Goal: Information Seeking & Learning: Find contact information

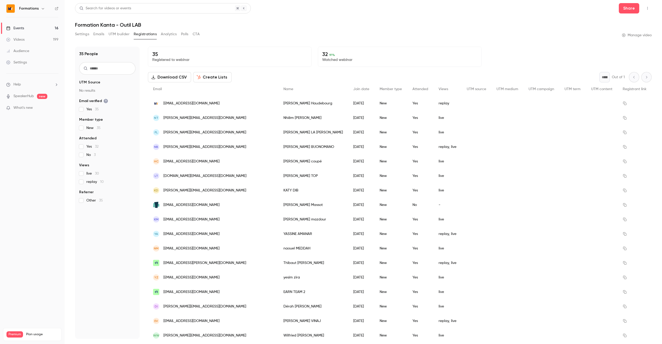
click at [43, 30] on link "Events 16" at bounding box center [32, 28] width 65 height 11
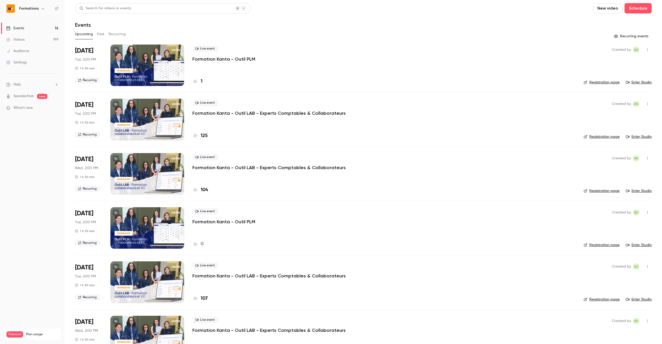
click at [243, 84] on div "1" at bounding box center [383, 81] width 383 height 7
click at [100, 9] on div "Search for videos or events" at bounding box center [105, 8] width 52 height 5
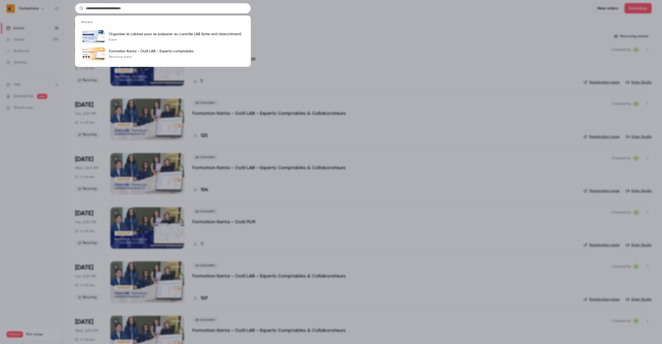
click at [91, 92] on div "Recent Organiser le cabinet pour se préparer au contrôle LAB (lutte anti-blanch…" at bounding box center [331, 172] width 662 height 344
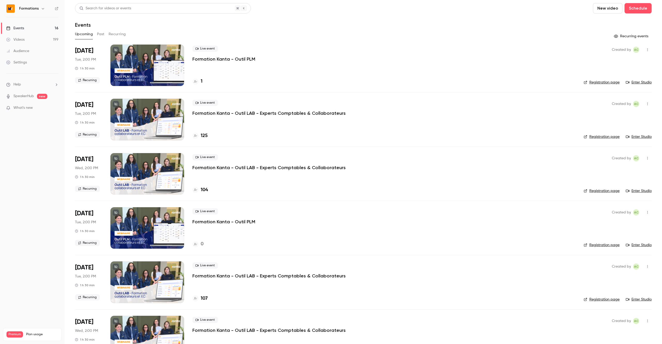
click at [41, 9] on icon "button" at bounding box center [43, 8] width 4 height 4
click at [37, 50] on span "Switch channel" at bounding box center [32, 47] width 26 height 5
click at [50, 88] on div "Kanta" at bounding box center [48, 88] width 59 height 5
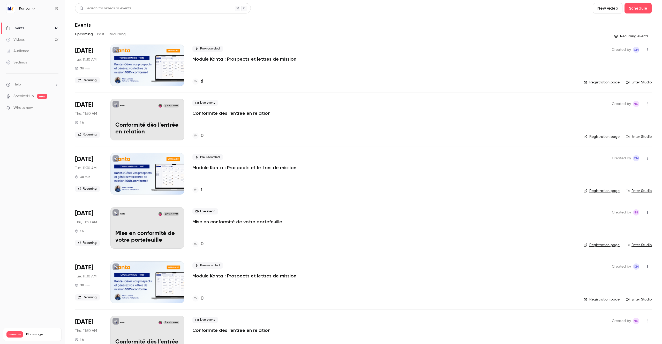
click at [101, 36] on button "Past" at bounding box center [101, 34] width 8 height 8
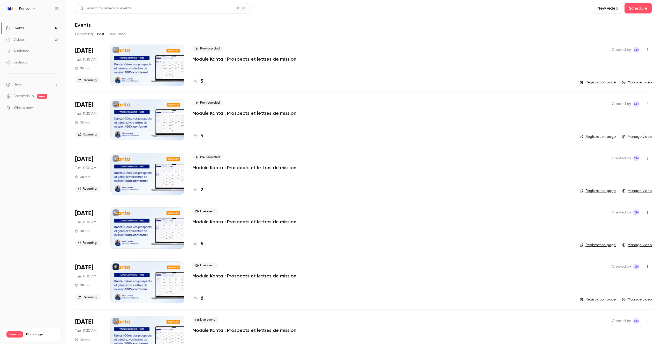
click at [88, 34] on button "Upcoming" at bounding box center [84, 34] width 18 height 8
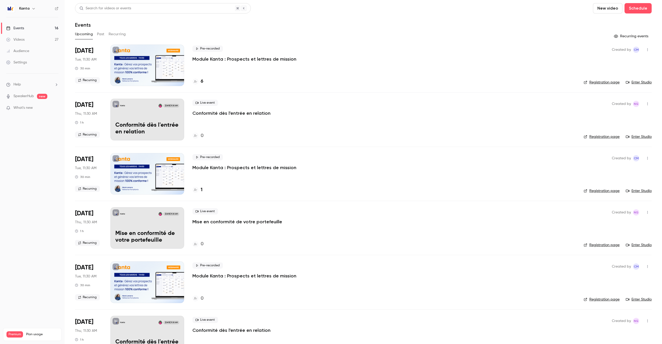
click at [104, 34] on button "Past" at bounding box center [101, 34] width 8 height 8
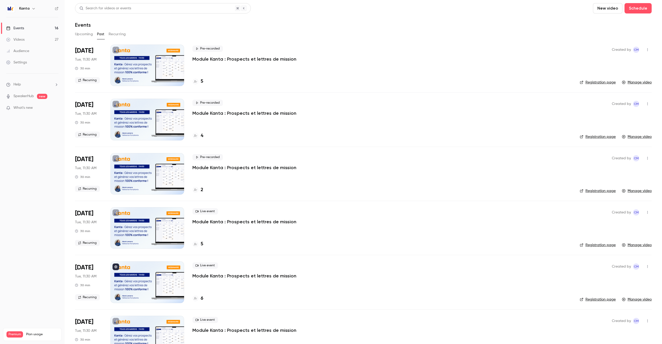
click at [200, 80] on div "5" at bounding box center [197, 81] width 11 height 7
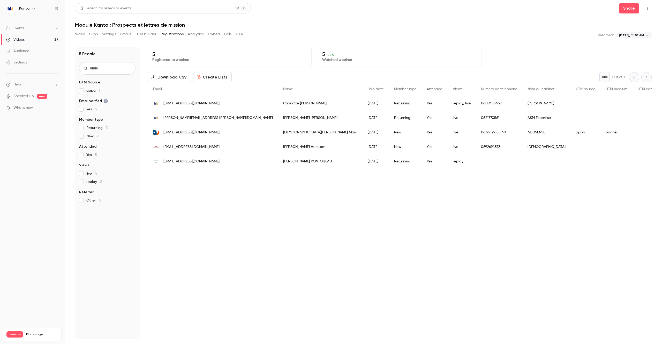
click at [197, 35] on button "Analytics" at bounding box center [196, 34] width 16 height 8
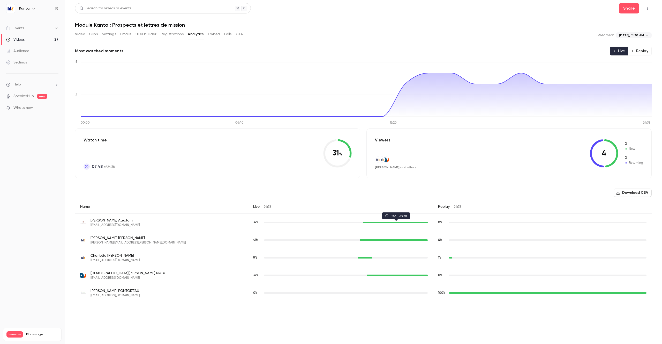
click at [366, 222] on div "gat@atectam.com" at bounding box center [395, 222] width 64 height 2
drag, startPoint x: 119, startPoint y: 226, endPoint x: 88, endPoint y: 226, distance: 31.0
click at [88, 226] on div "[PERSON_NAME] Atectam [EMAIL_ADDRESS][DOMAIN_NAME]" at bounding box center [161, 222] width 163 height 9
click at [91, 225] on span "[EMAIL_ADDRESS][DOMAIN_NAME]" at bounding box center [115, 225] width 49 height 4
